Goal: Check status: Check status

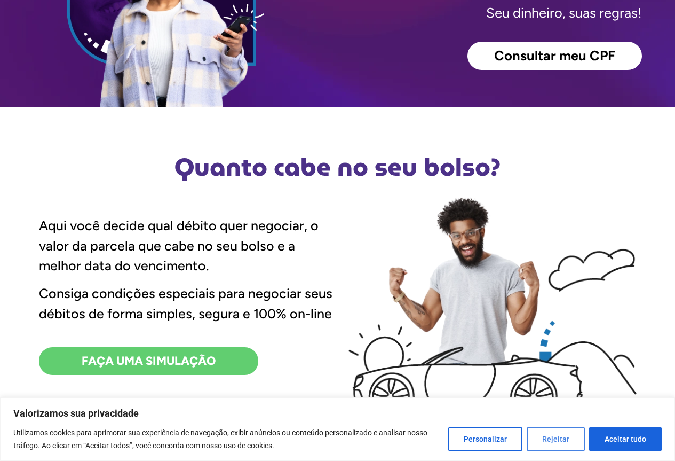
click at [568, 438] on button "Rejeitar" at bounding box center [556, 438] width 58 height 23
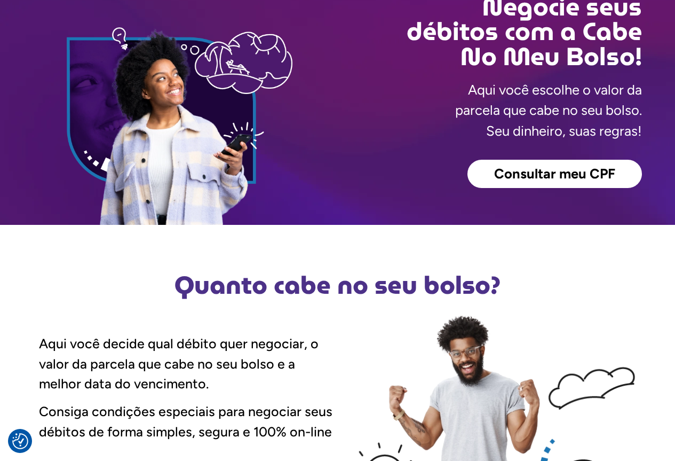
scroll to position [53, 0]
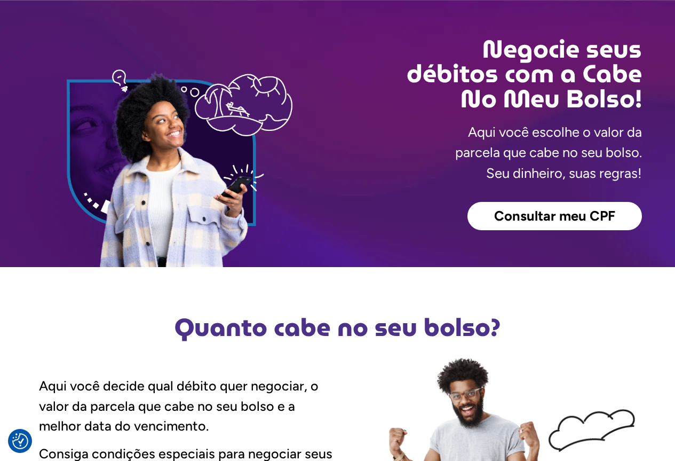
click at [564, 222] on span "Consultar meu CPF" at bounding box center [554, 216] width 121 height 14
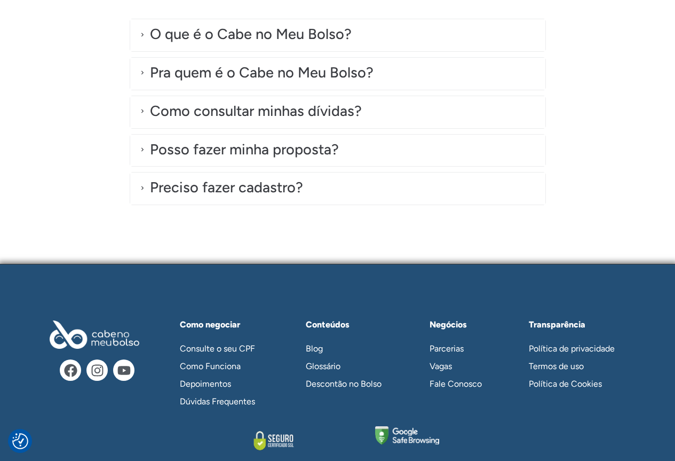
scroll to position [3082, 0]
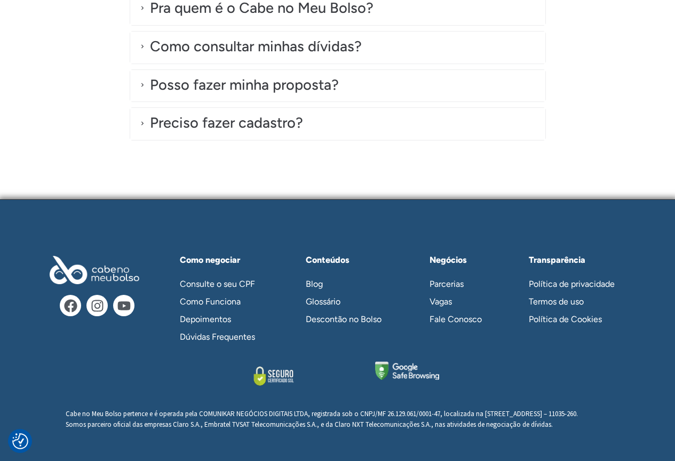
click at [231, 275] on link "Consulte o seu CPF" at bounding box center [222, 284] width 107 height 18
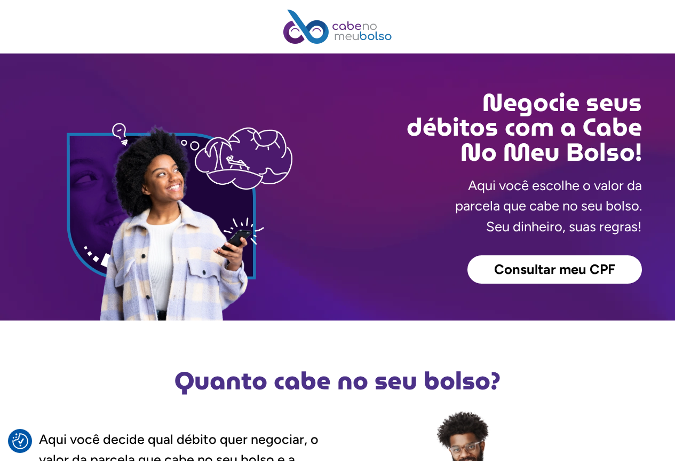
click at [576, 206] on p "Aqui você escolhe o valor da parcela que cabe no seu bolso. Seu dinheiro, suas …" at bounding box center [548, 205] width 187 height 61
click at [654, 207] on div "Negocie seus débitos com a Cabe No Meu Bolso! Aqui você escolhe o valor da parc…" at bounding box center [337, 186] width 675 height 267
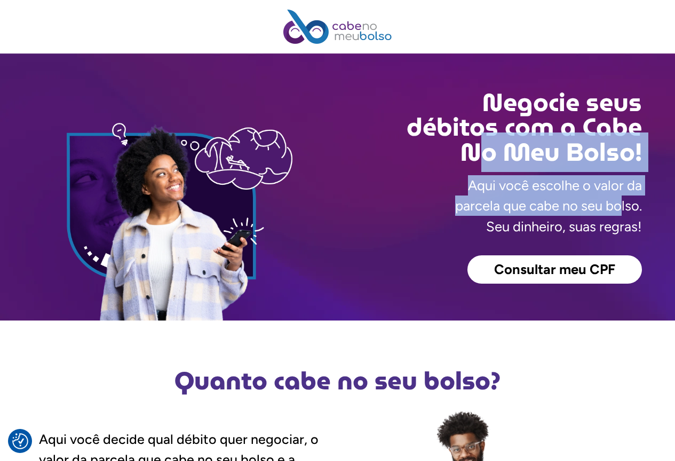
drag, startPoint x: 622, startPoint y: 204, endPoint x: 414, endPoint y: 158, distance: 213.2
click at [414, 158] on div "Negocie seus débitos com a Cabe No Meu Bolso! Aqui você escolhe o valor da parc…" at bounding box center [490, 186] width 304 height 267
